Goal: Information Seeking & Learning: Learn about a topic

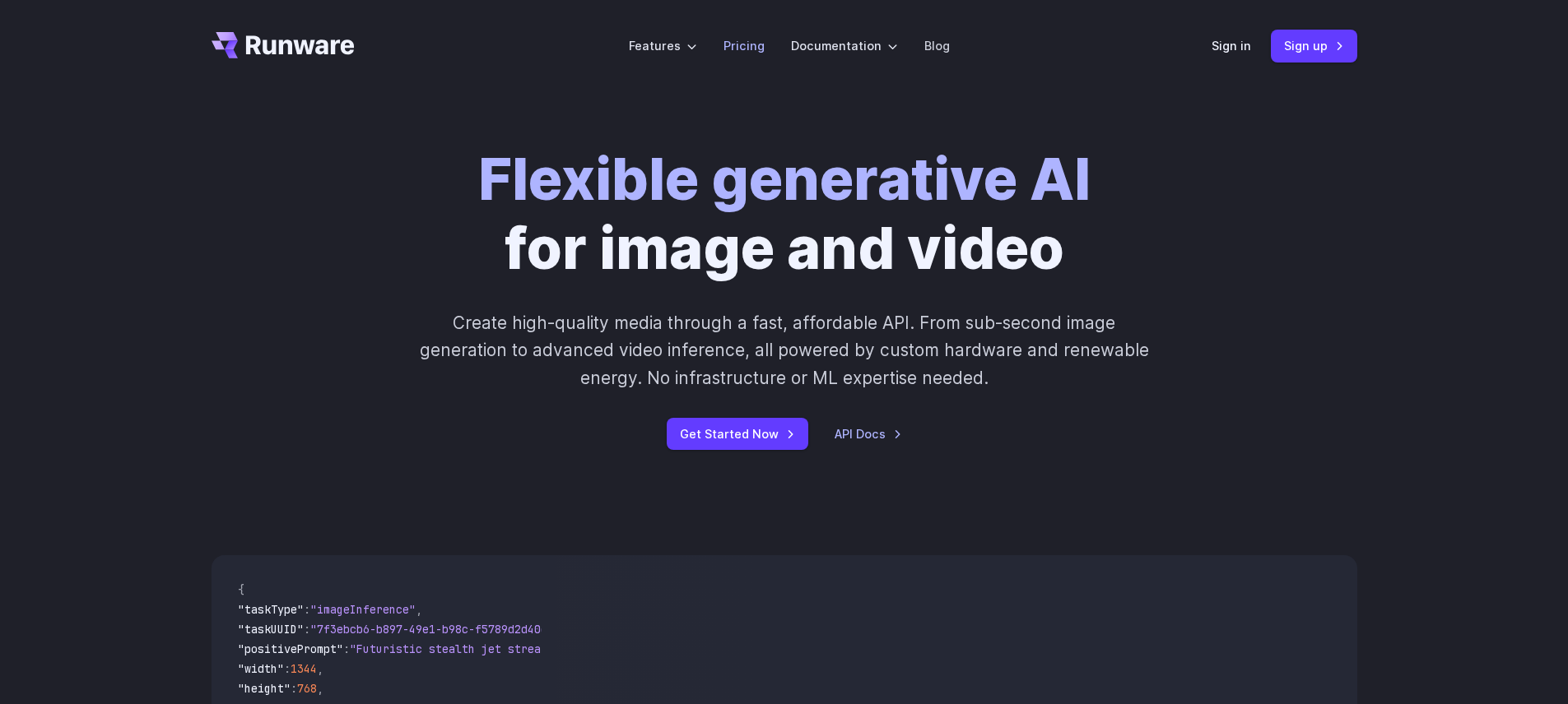
click at [753, 64] on li "Pricing" at bounding box center [744, 46] width 67 height 46
click at [746, 51] on link "Pricing" at bounding box center [744, 45] width 41 height 19
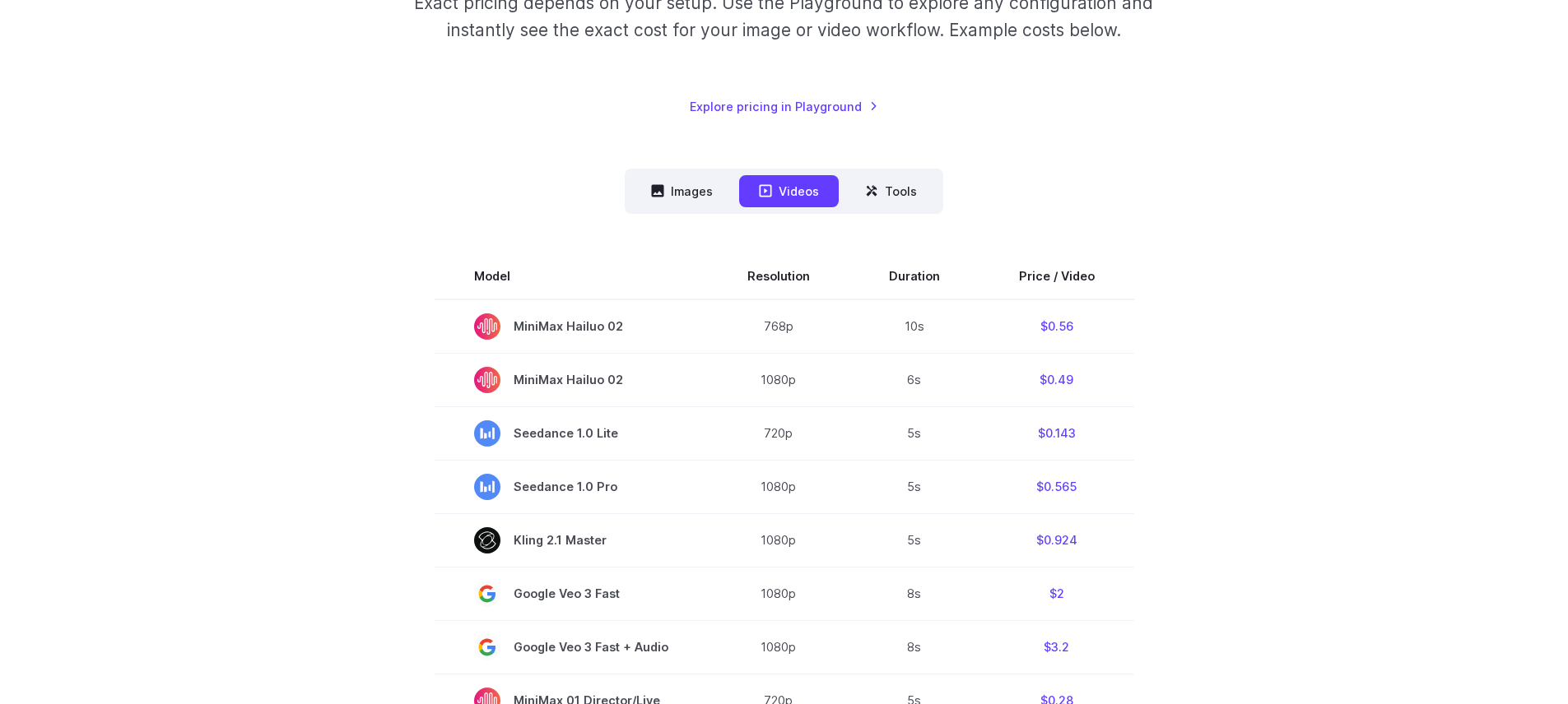
scroll to position [307, 0]
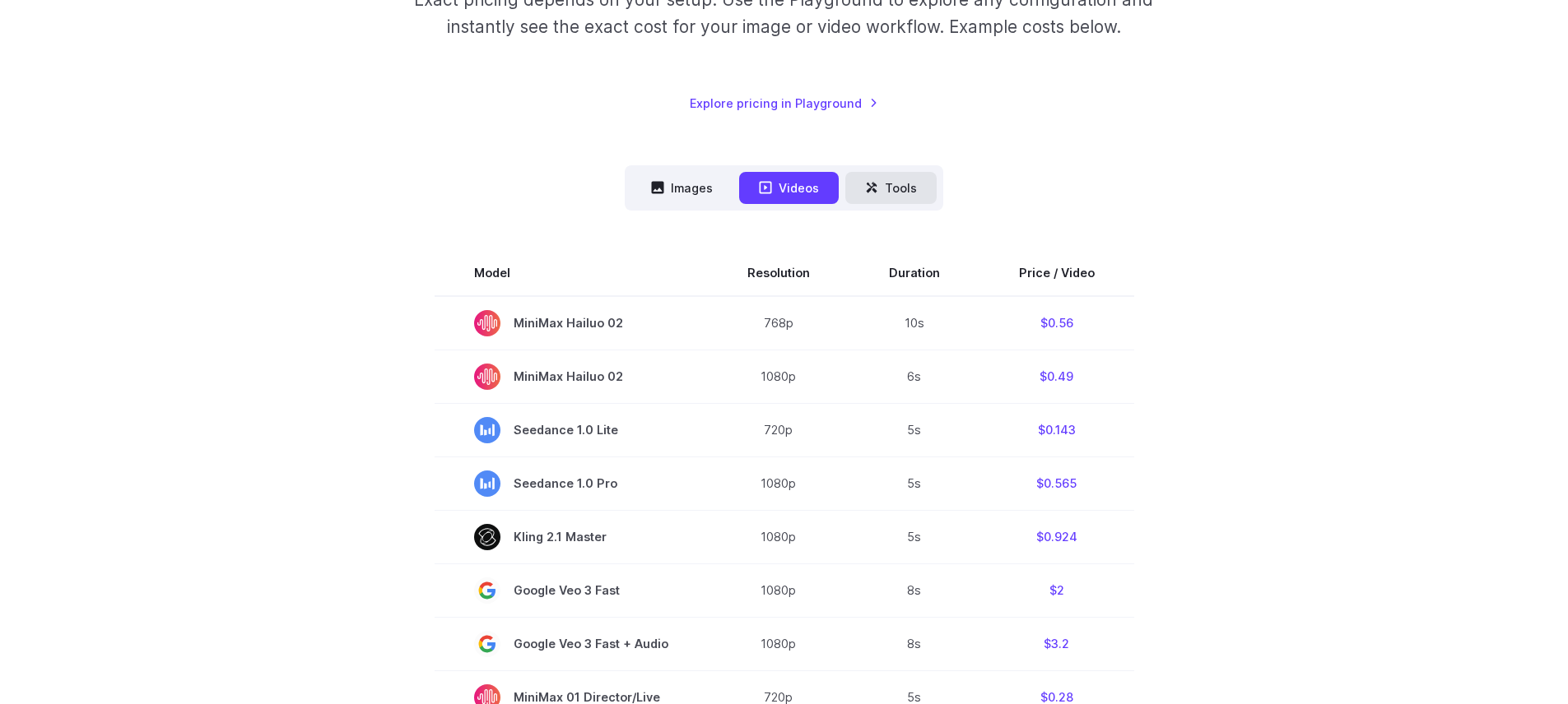
click at [870, 184] on icon at bounding box center [871, 187] width 13 height 13
click at [884, 197] on button "Tools" at bounding box center [891, 188] width 91 height 32
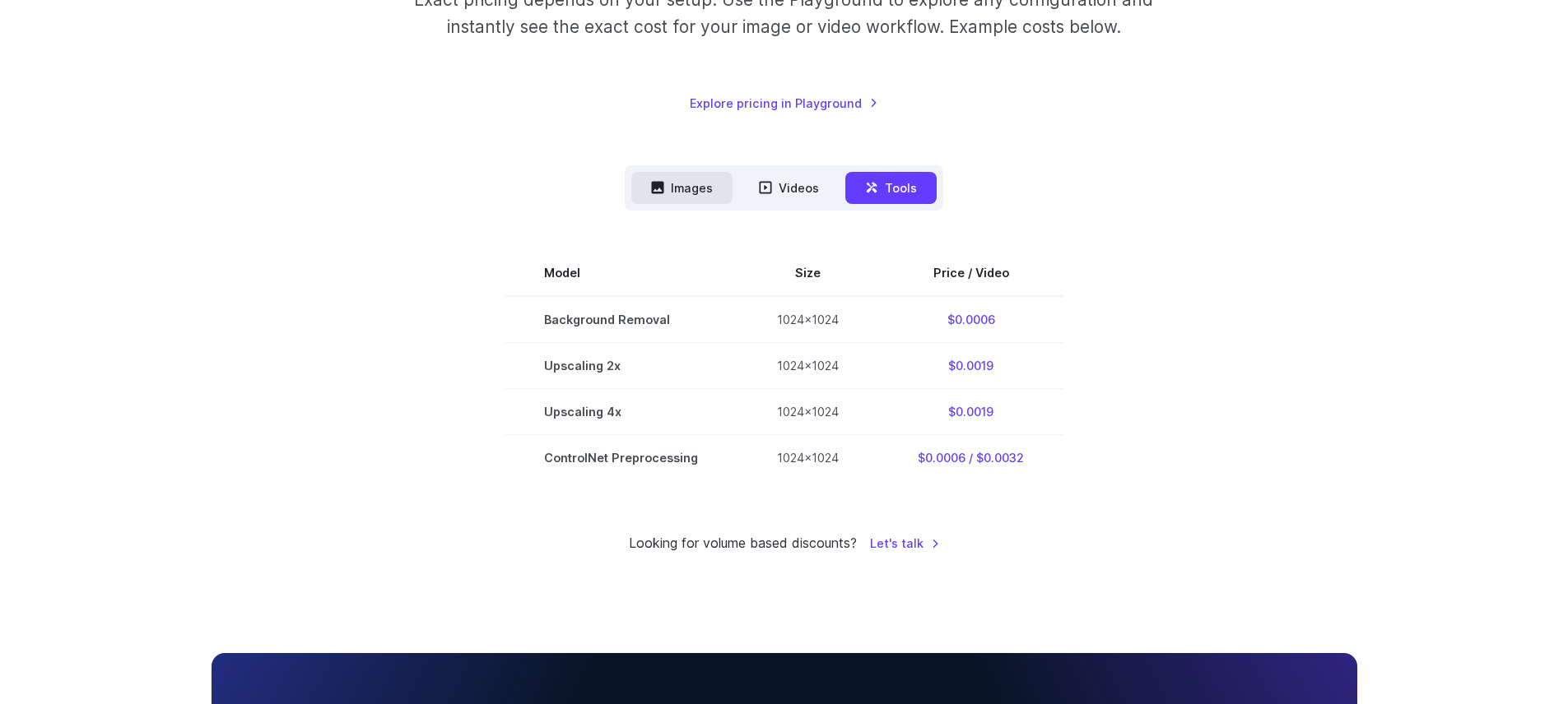
click at [678, 196] on button "Images" at bounding box center [682, 188] width 101 height 32
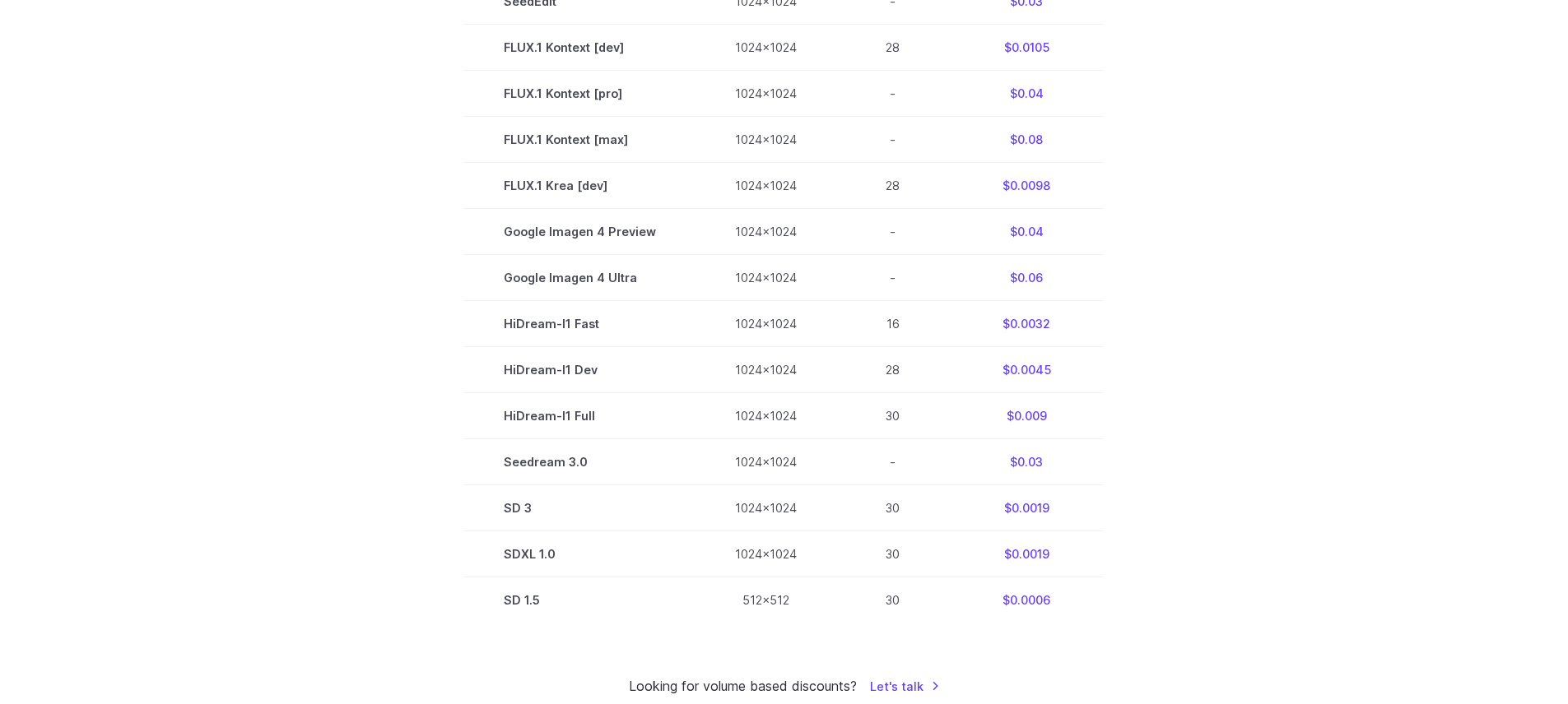
scroll to position [715, 0]
